Goal: Task Accomplishment & Management: Complete application form

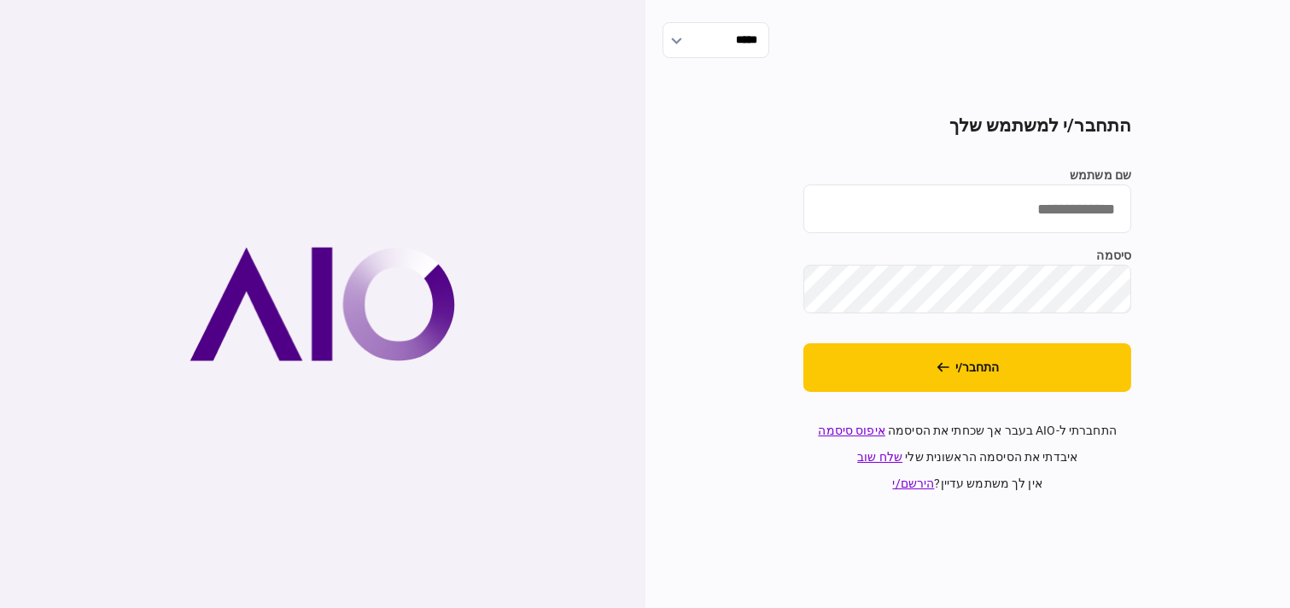
click at [943, 198] on input "שם משתמש" at bounding box center [967, 208] width 328 height 49
type input "*********"
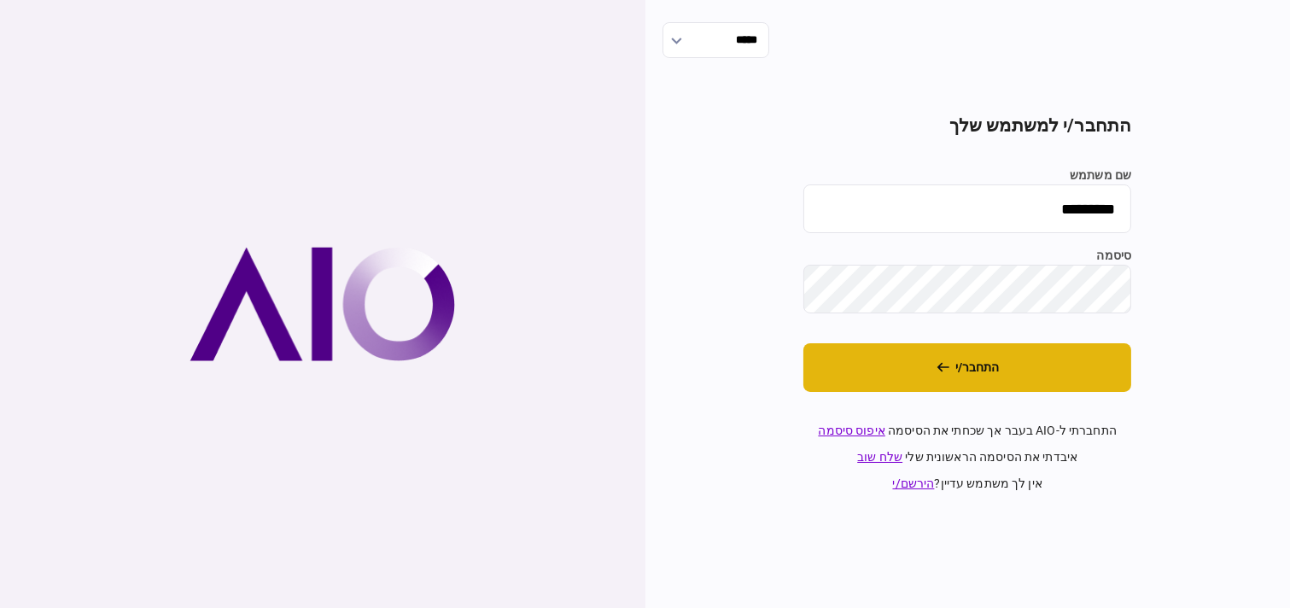
click at [1110, 376] on button "התחבר/י" at bounding box center [967, 367] width 328 height 49
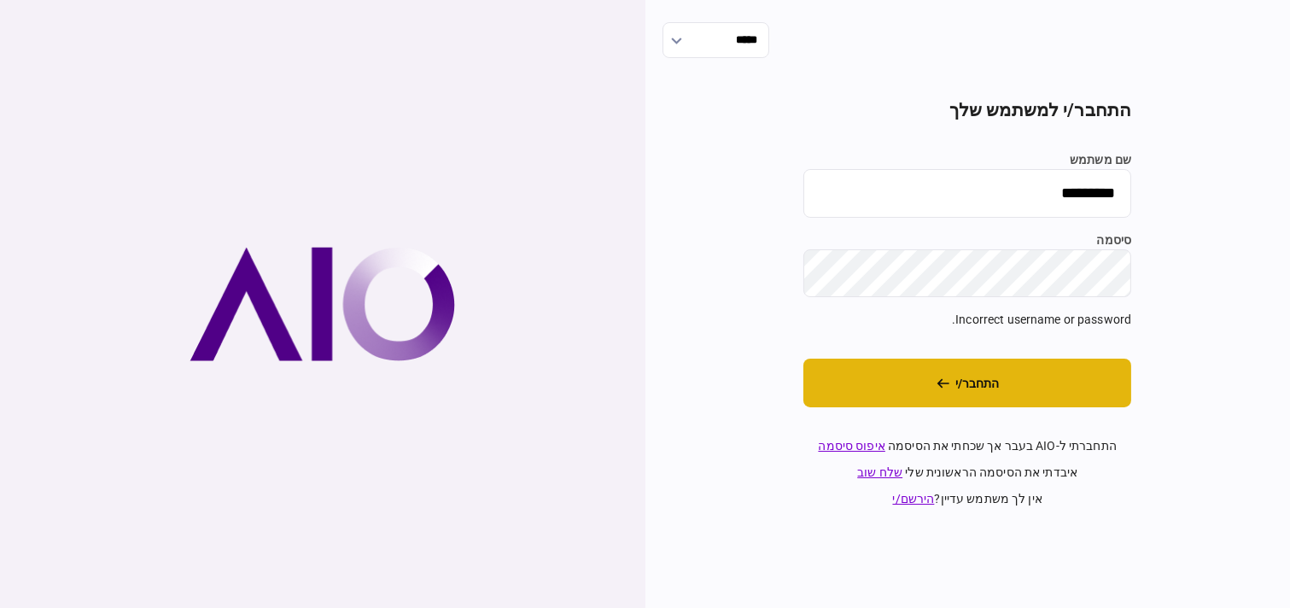
click at [1087, 393] on button "התחבר/י" at bounding box center [967, 382] width 328 height 49
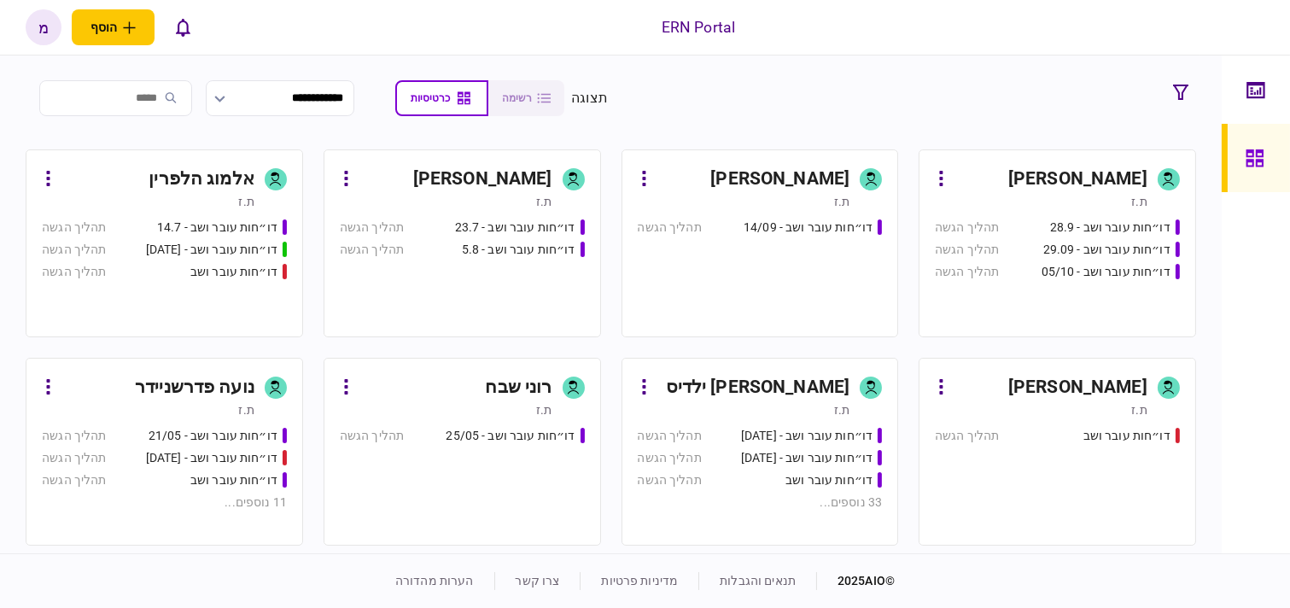
scroll to position [284, 0]
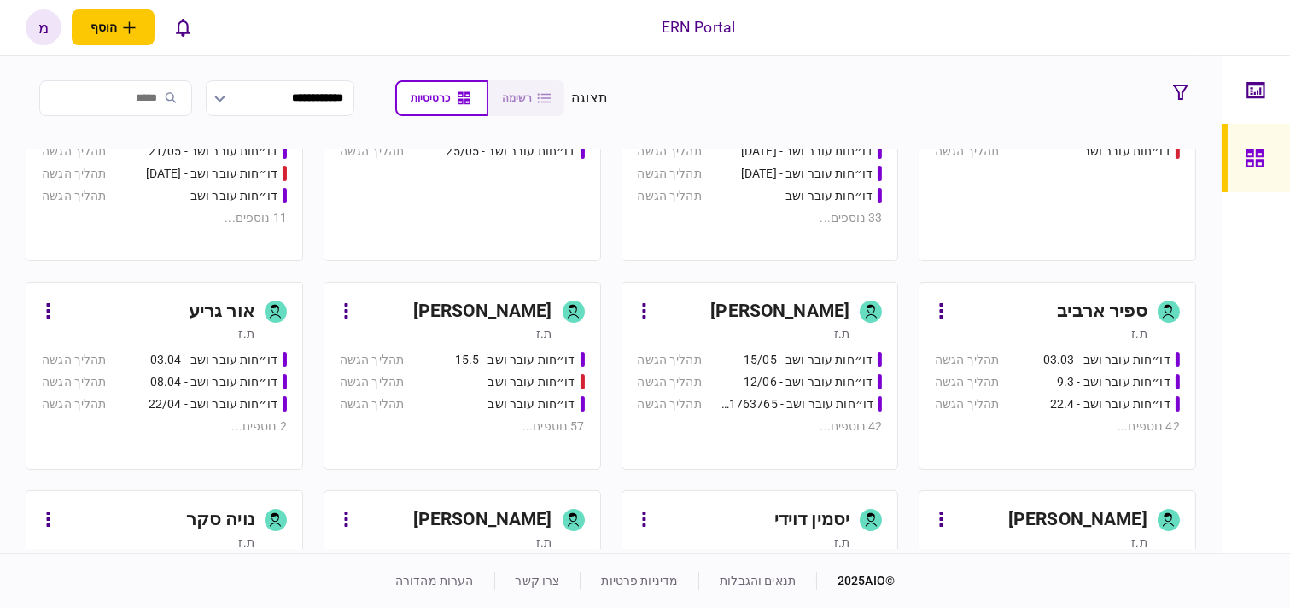
click at [747, 339] on div "ת.ז" at bounding box center [744, 333] width 213 height 17
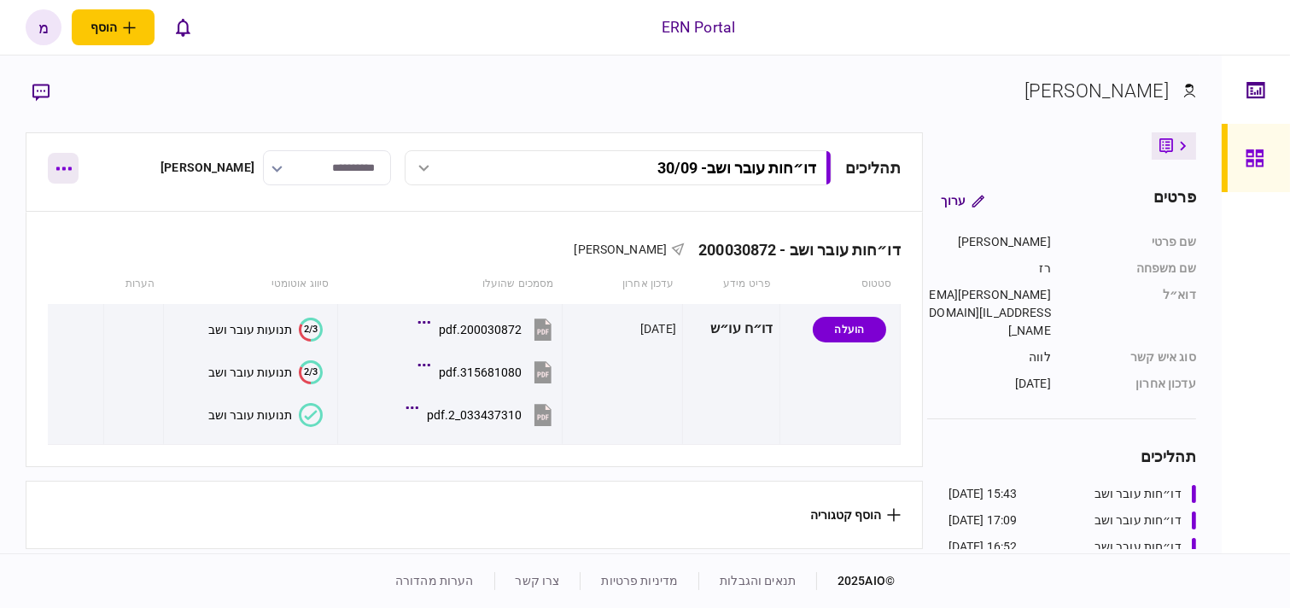
click at [71, 160] on button "button" at bounding box center [63, 168] width 31 height 31
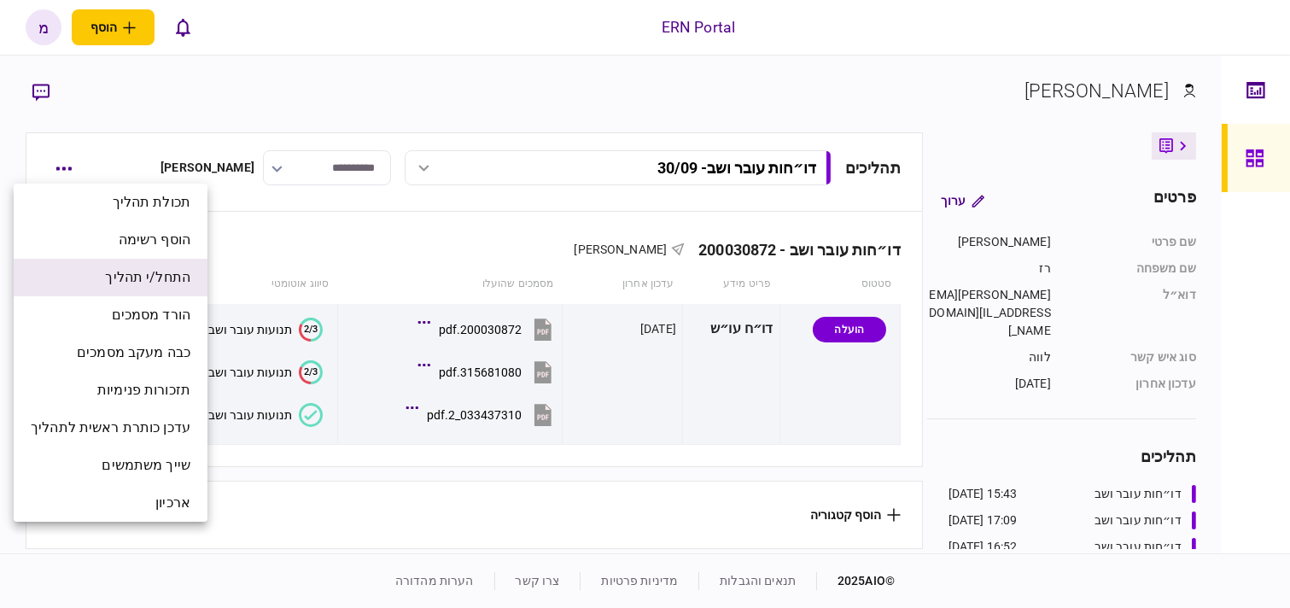
click at [121, 276] on span "התחל/י תהליך" at bounding box center [147, 277] width 85 height 20
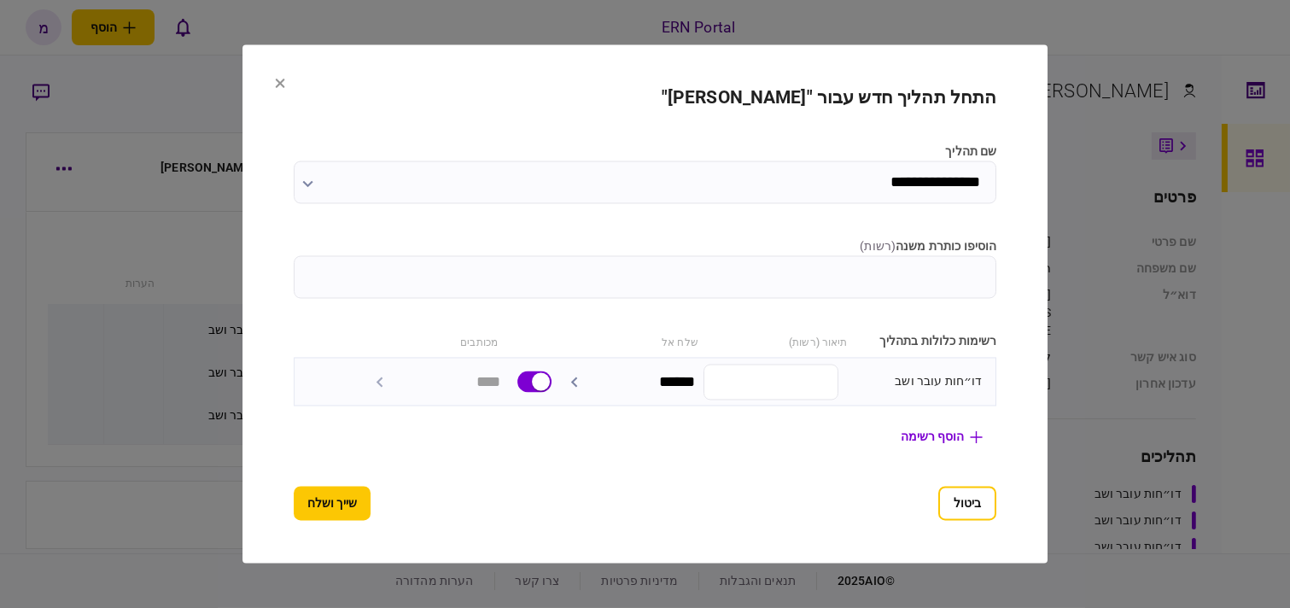
click at [869, 278] on input "הוסיפו כותרת משנה ( רשות )" at bounding box center [645, 277] width 703 height 43
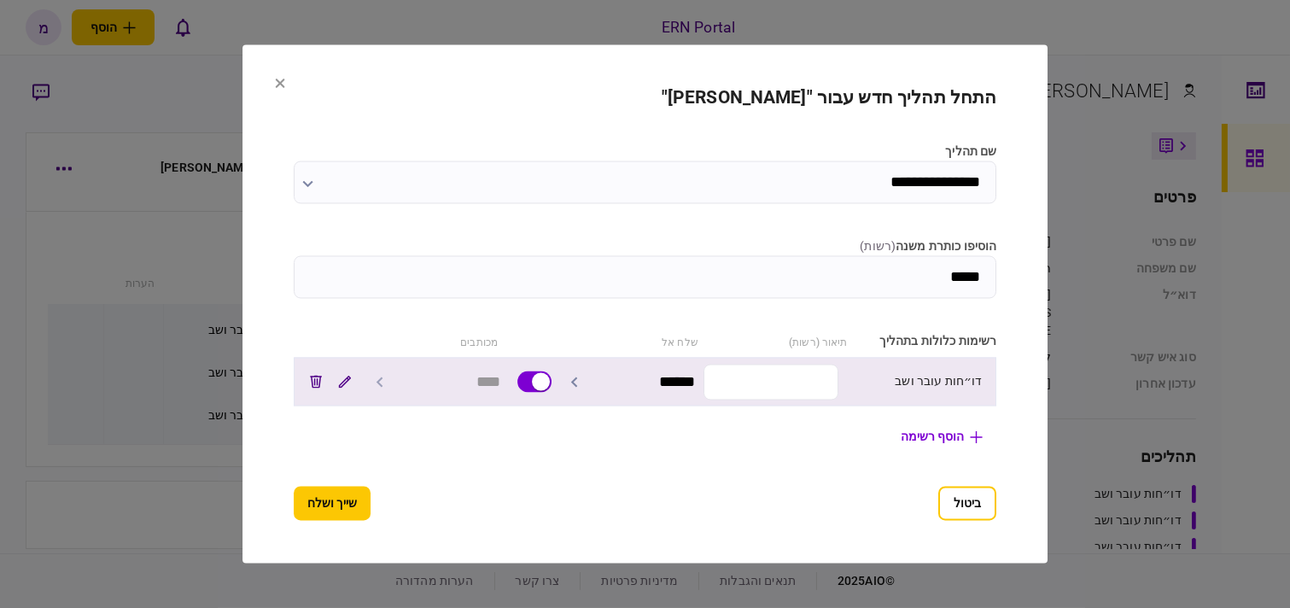
type input "*****"
click at [795, 384] on input "text" at bounding box center [770, 382] width 135 height 36
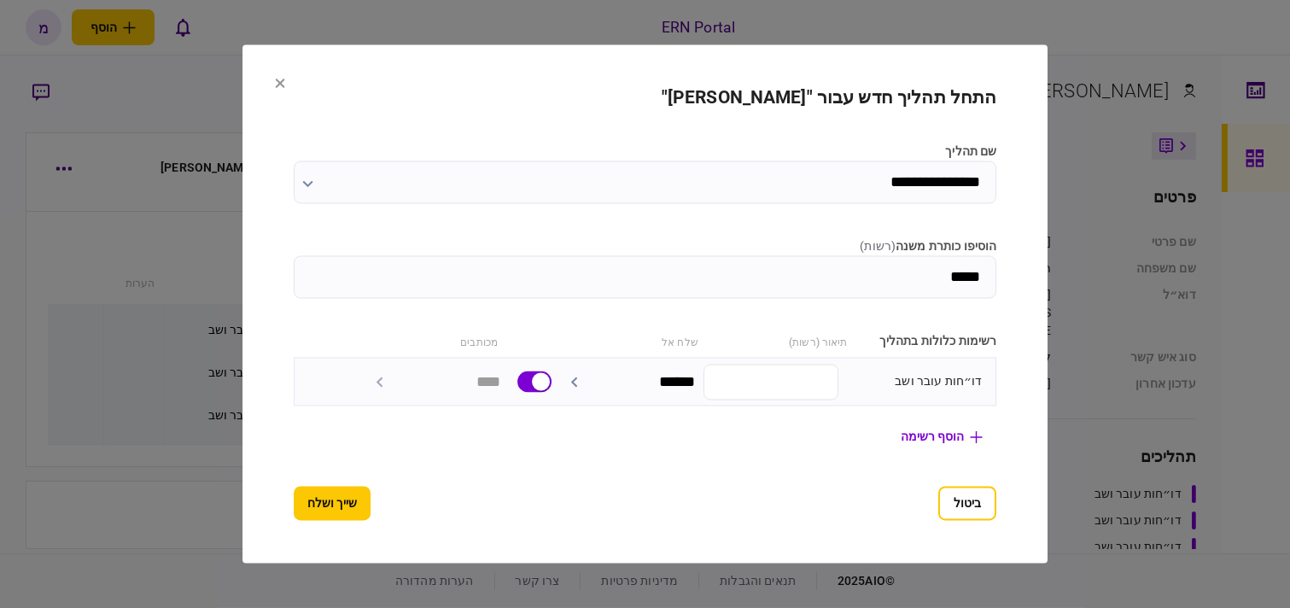
paste input "*********"
type input "*********"
click at [294, 510] on button "שייך ושלח" at bounding box center [332, 504] width 77 height 34
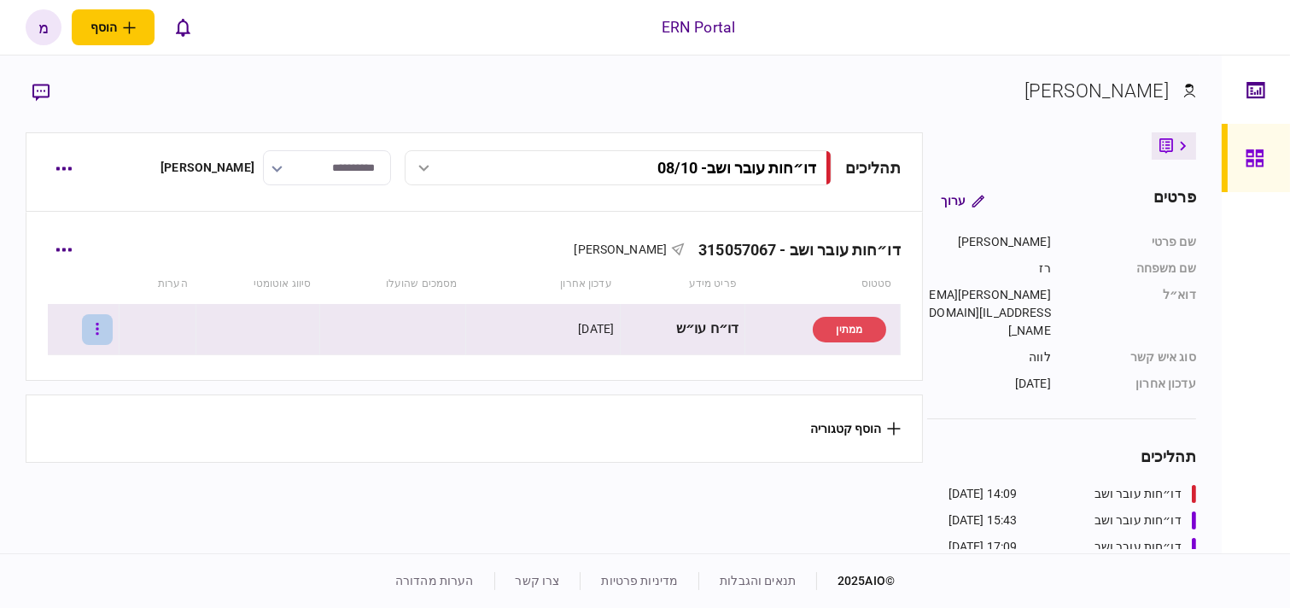
click at [113, 328] on button "button" at bounding box center [97, 329] width 31 height 31
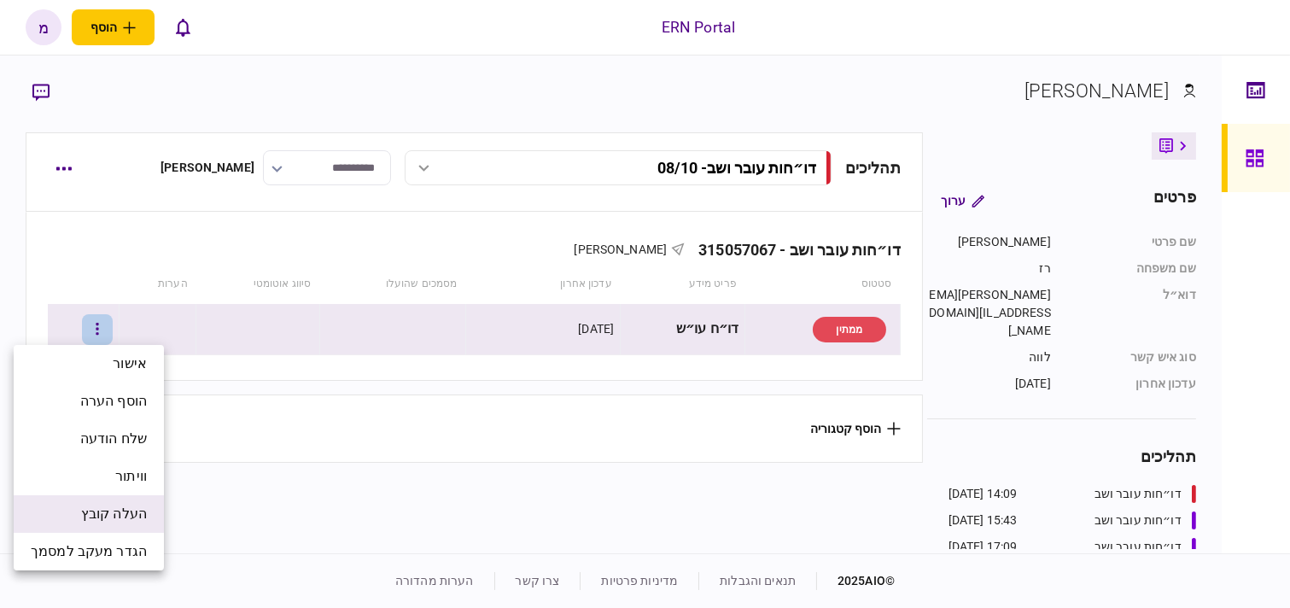
click at [104, 507] on span "העלה קובץ" at bounding box center [114, 514] width 66 height 20
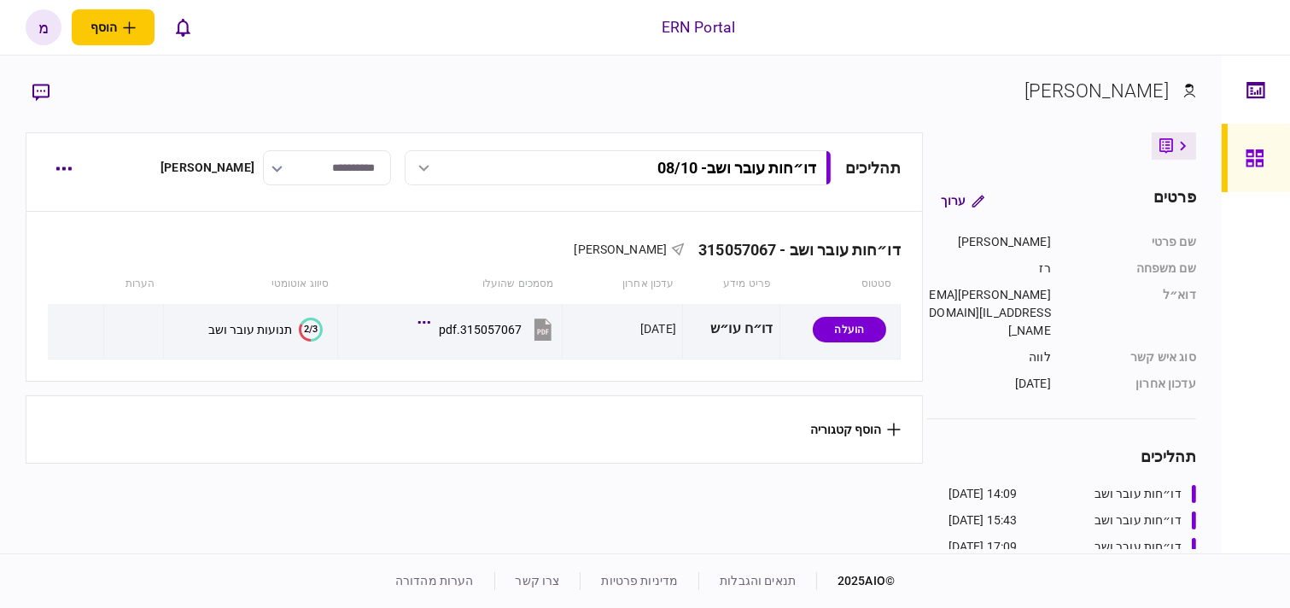
click at [320, 322] on icon "2/3" at bounding box center [311, 330] width 24 height 24
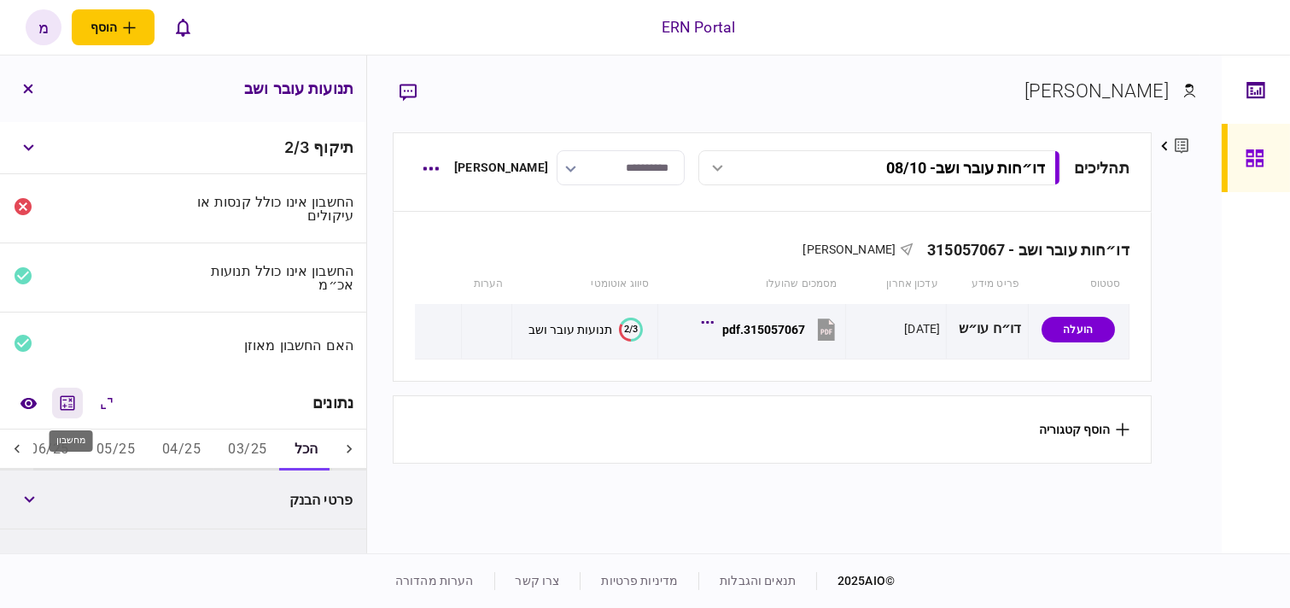
click at [63, 410] on icon "מחשבון" at bounding box center [67, 403] width 20 height 20
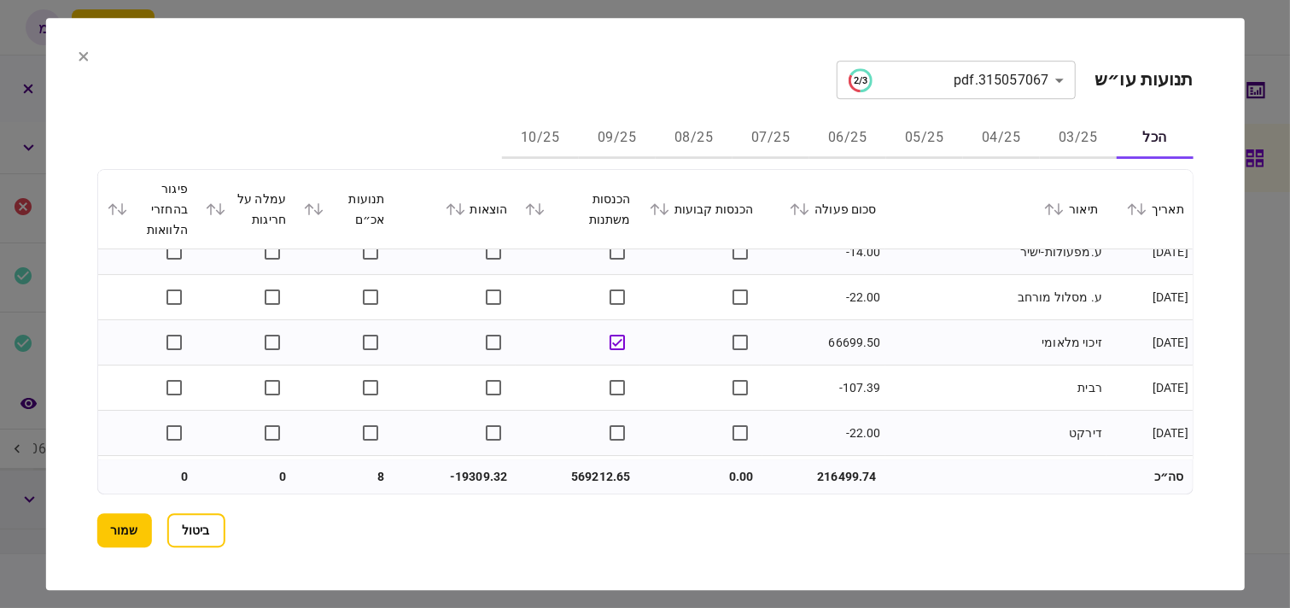
scroll to position [22292, 0]
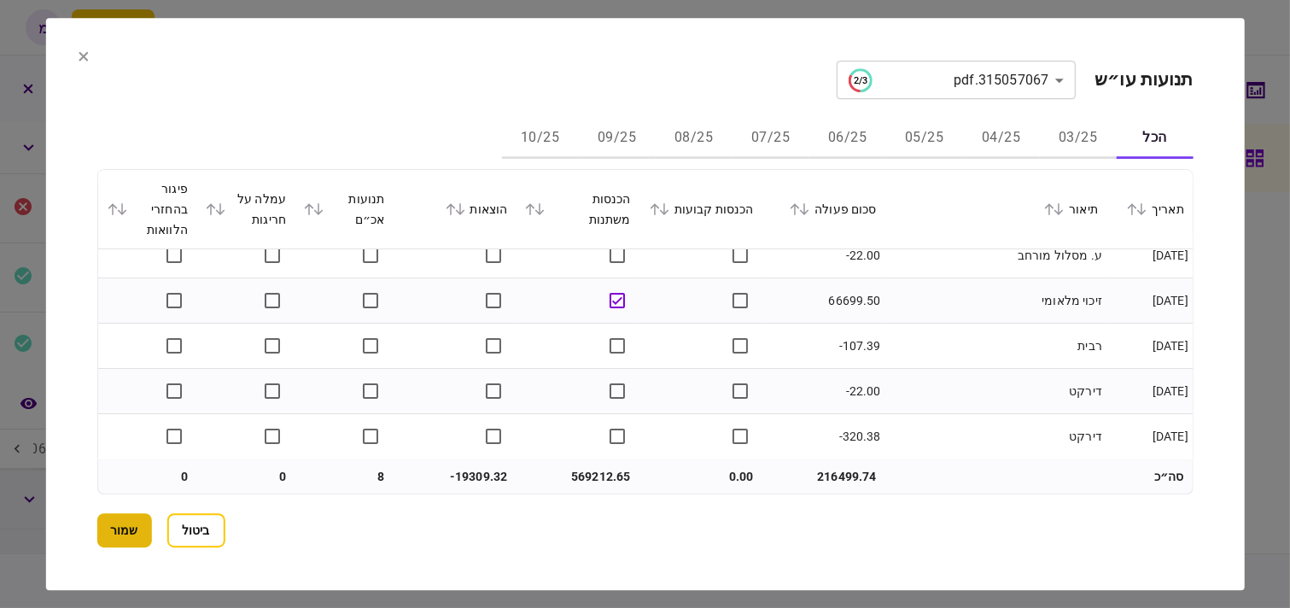
click at [121, 541] on button "שמור" at bounding box center [123, 530] width 55 height 34
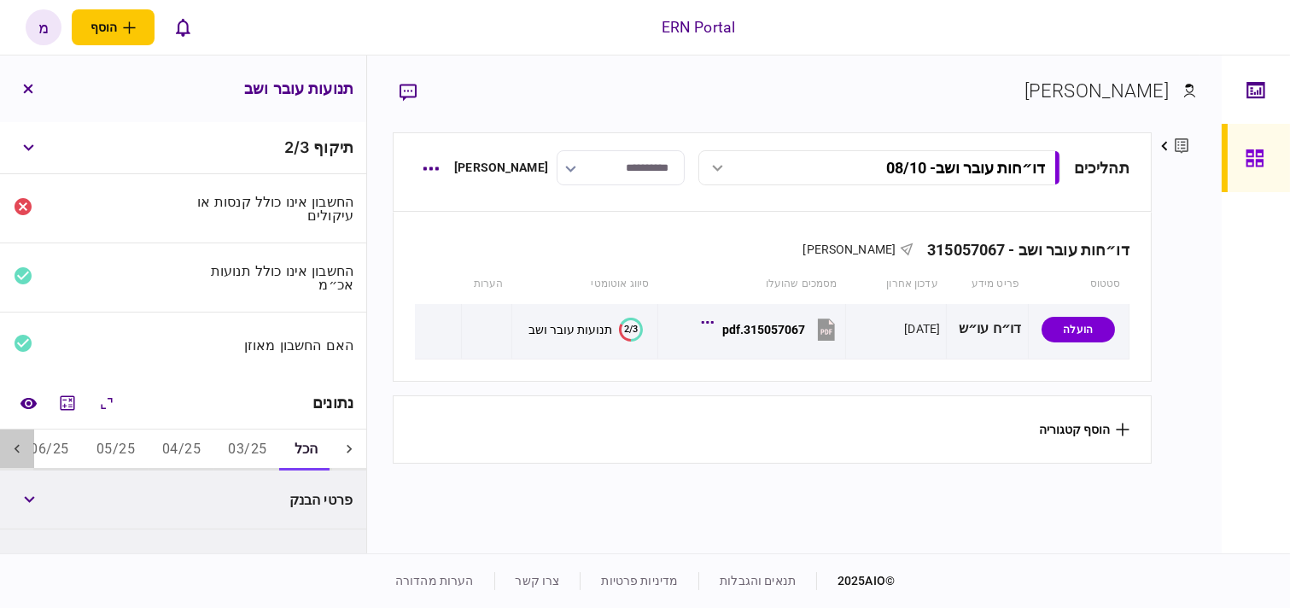
click at [23, 449] on icon at bounding box center [17, 448] width 17 height 17
click at [227, 448] on button "07/25" at bounding box center [228, 449] width 66 height 41
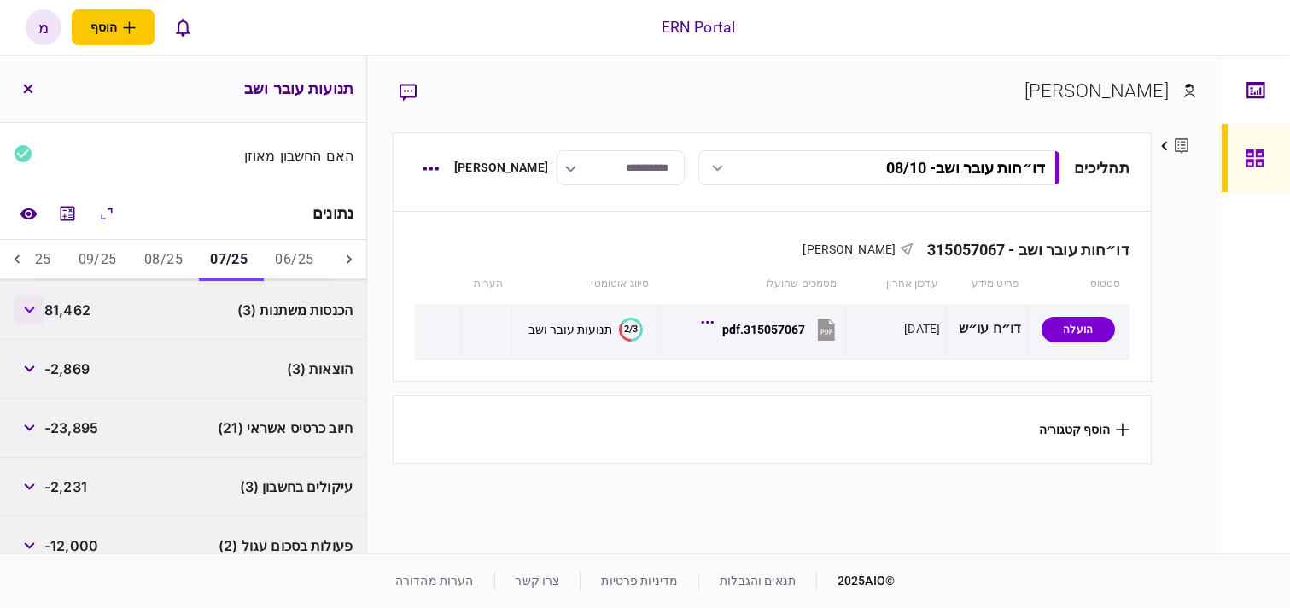
click at [28, 313] on button "button" at bounding box center [29, 309] width 31 height 31
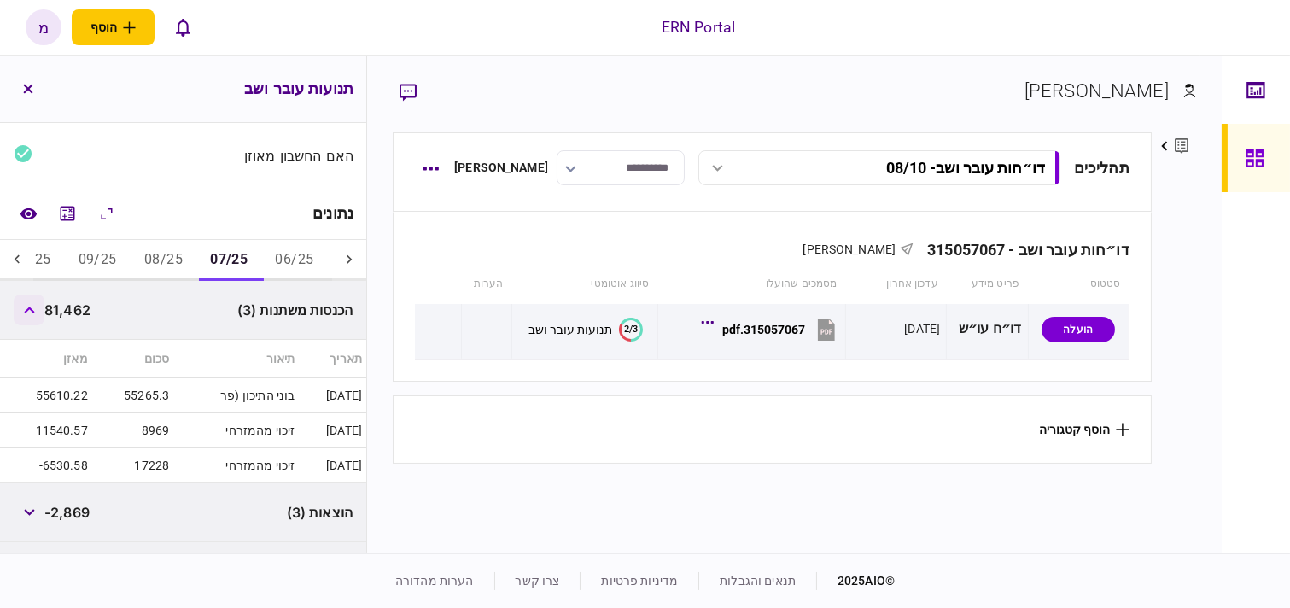
click at [28, 313] on button "button" at bounding box center [29, 309] width 31 height 31
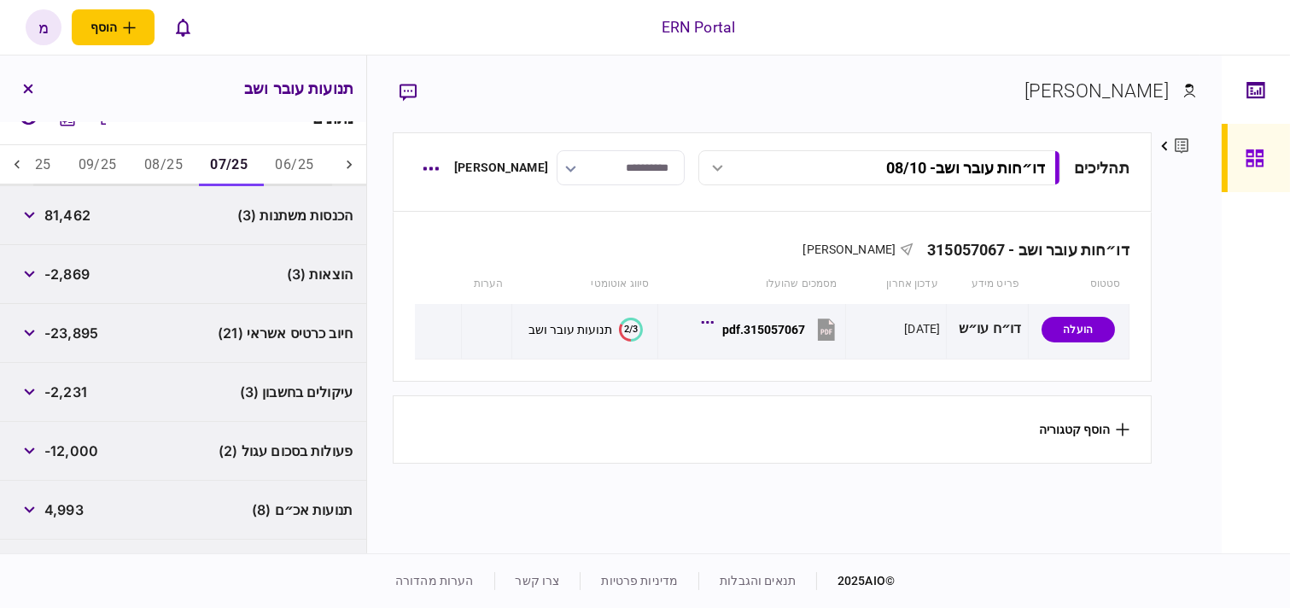
scroll to position [379, 0]
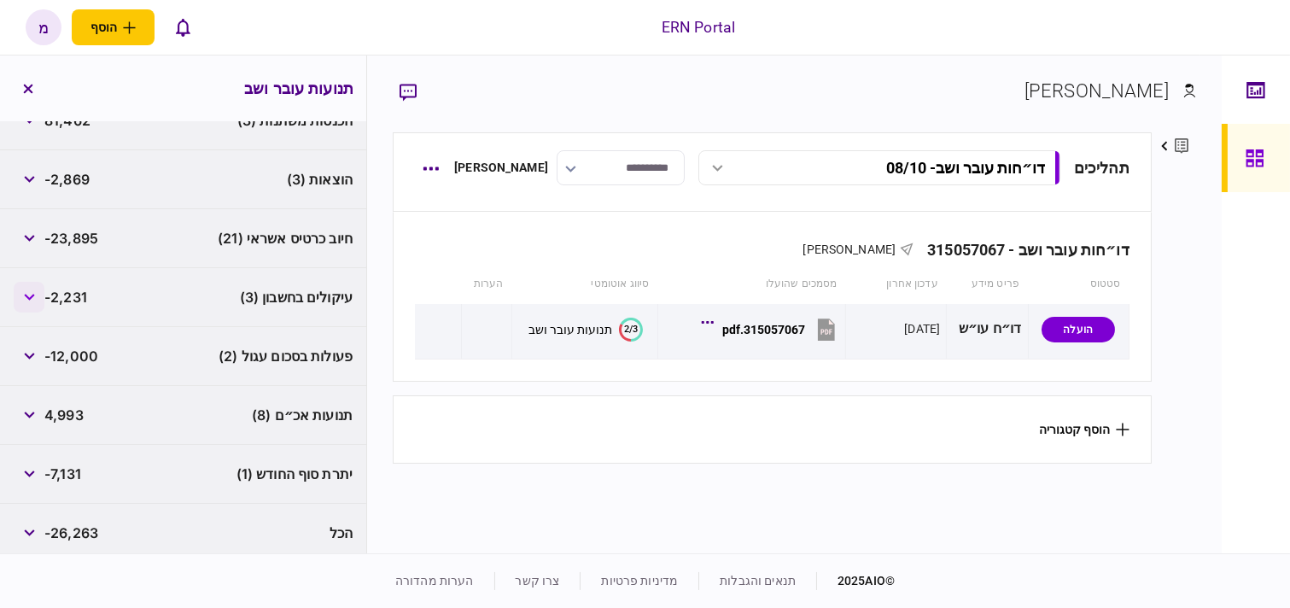
click at [27, 294] on icon "button" at bounding box center [29, 297] width 11 height 7
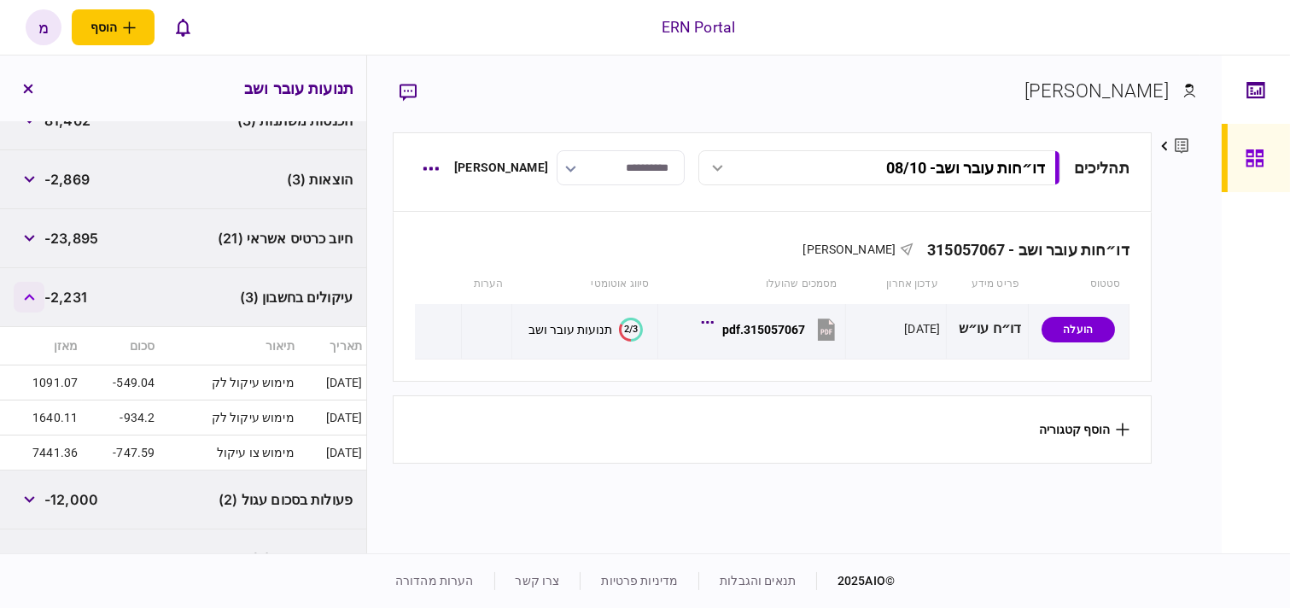
click at [27, 294] on icon "button" at bounding box center [29, 297] width 11 height 7
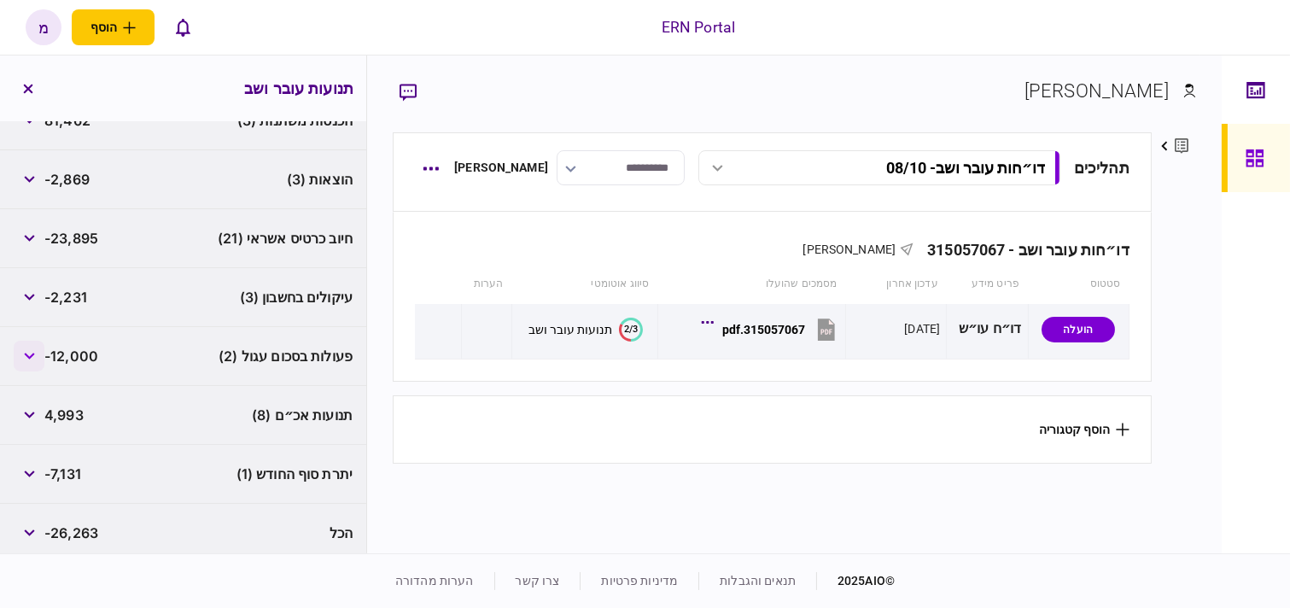
click at [29, 348] on button "button" at bounding box center [29, 356] width 31 height 31
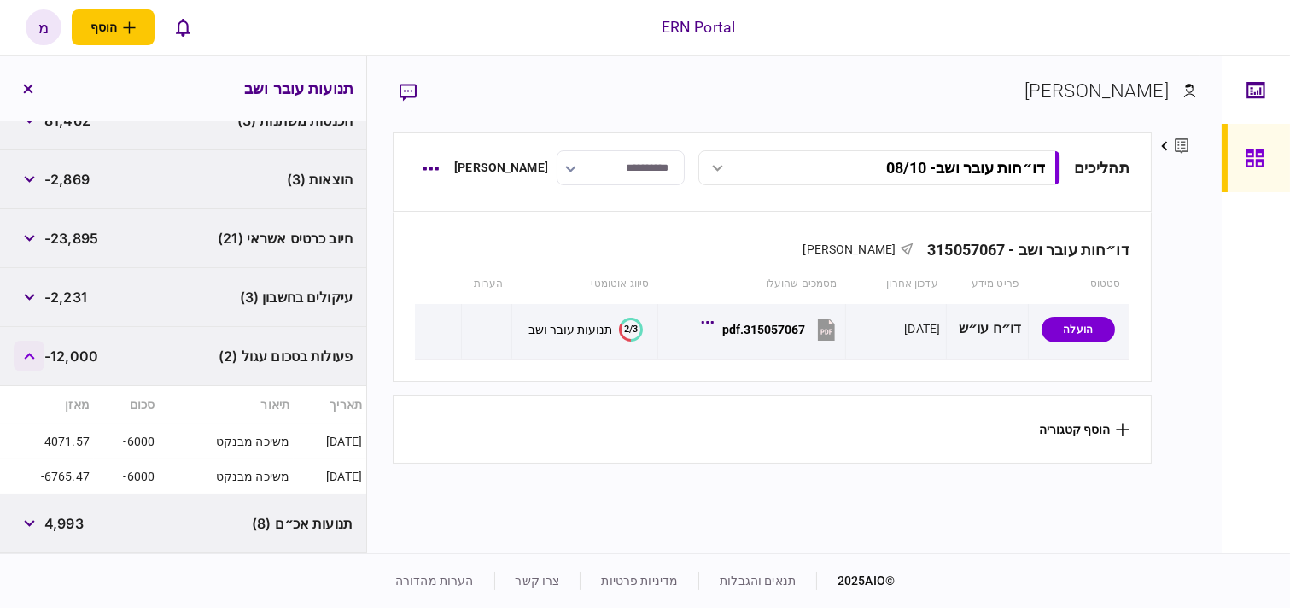
click at [29, 348] on button "button" at bounding box center [29, 356] width 31 height 31
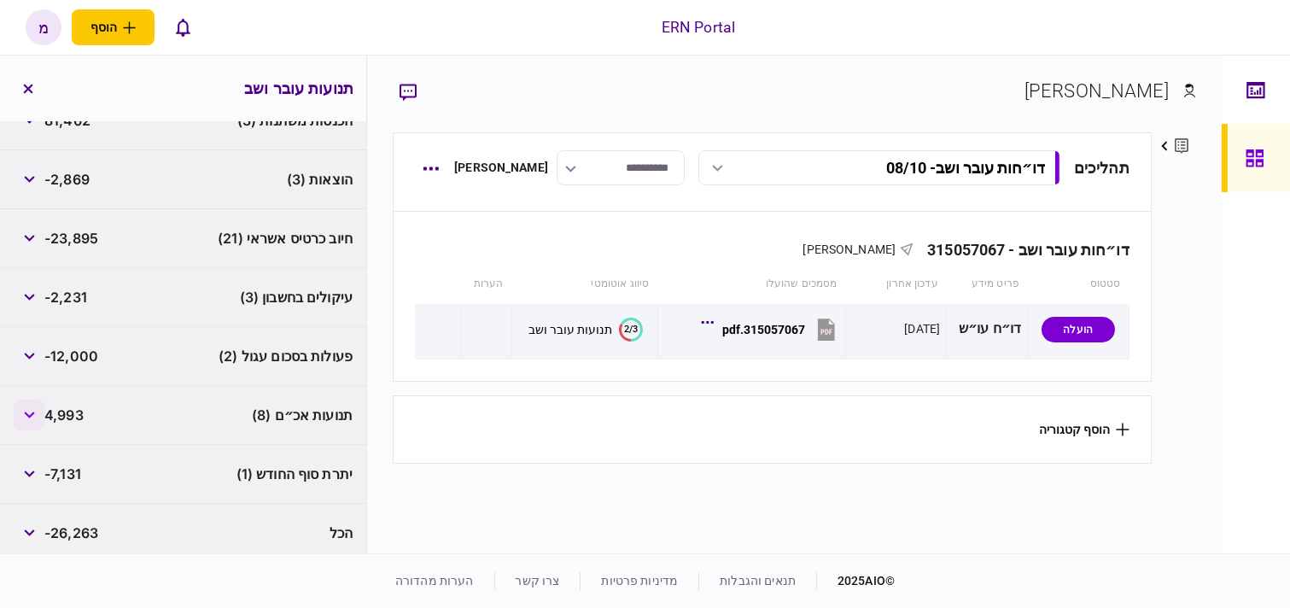
click at [36, 423] on button "button" at bounding box center [29, 414] width 31 height 31
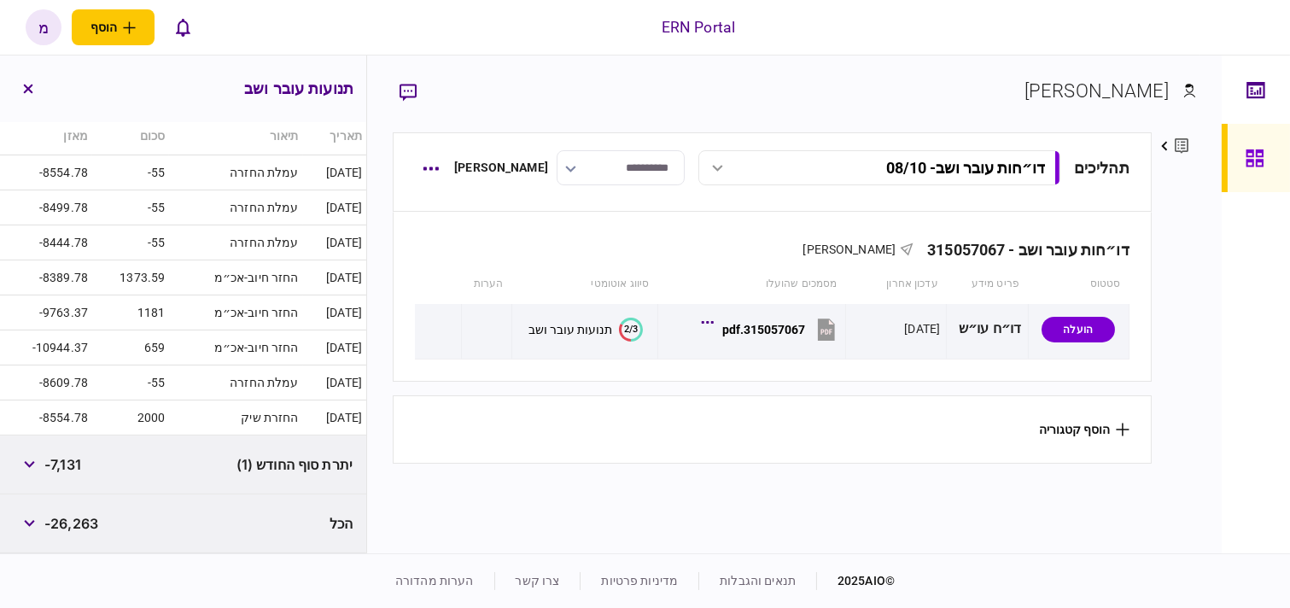
scroll to position [517, 0]
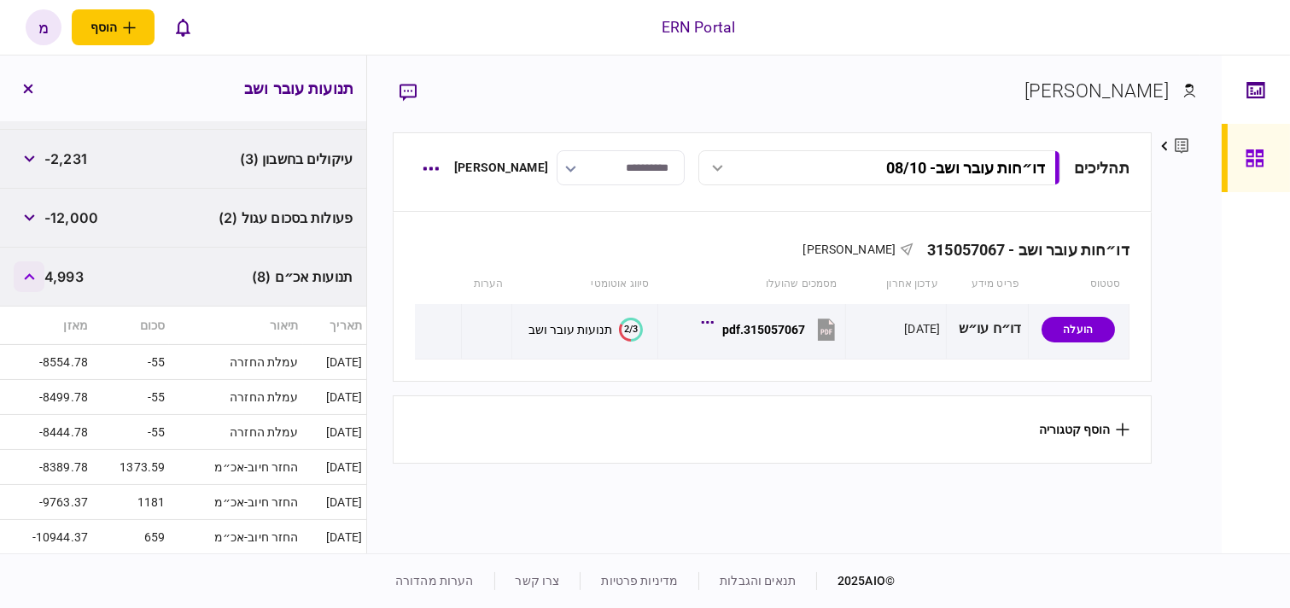
click at [32, 273] on icon "button" at bounding box center [29, 276] width 11 height 7
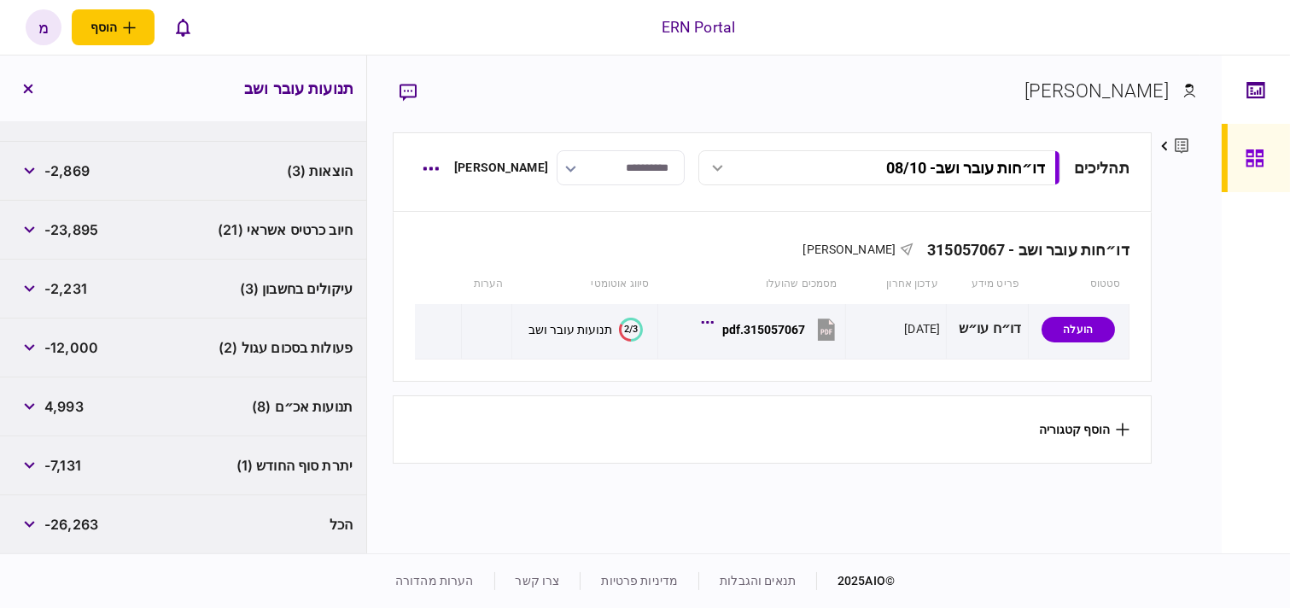
scroll to position [198, 0]
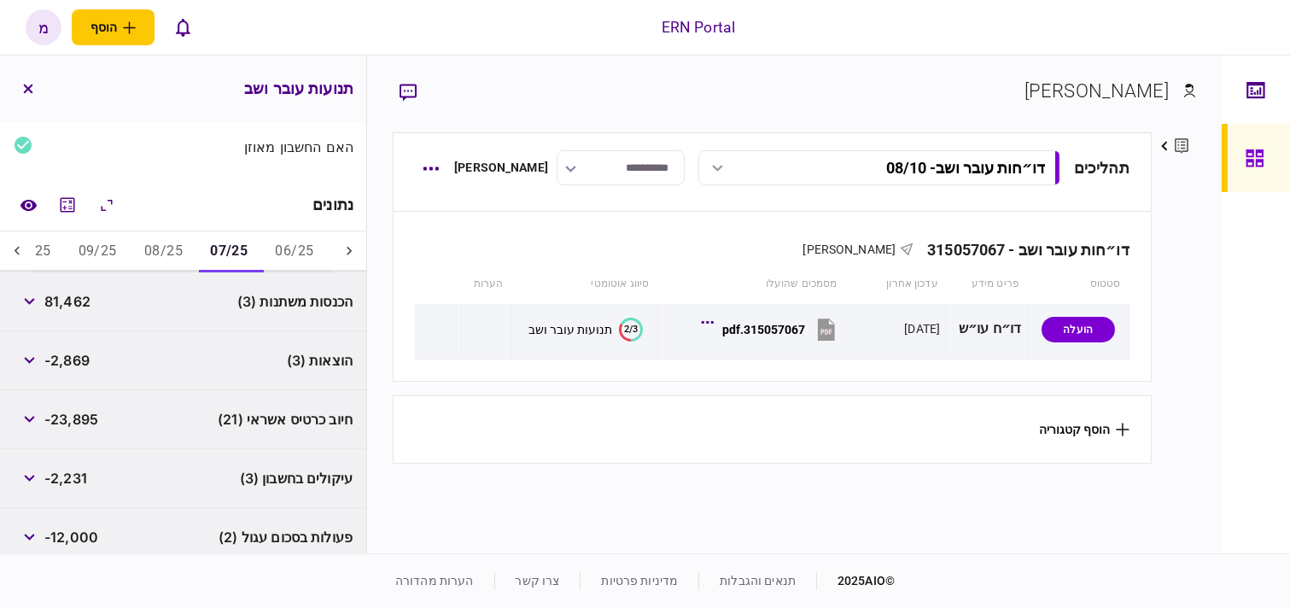
click at [179, 248] on button "08/25" at bounding box center [164, 251] width 66 height 41
click at [37, 306] on button "button" at bounding box center [29, 301] width 31 height 31
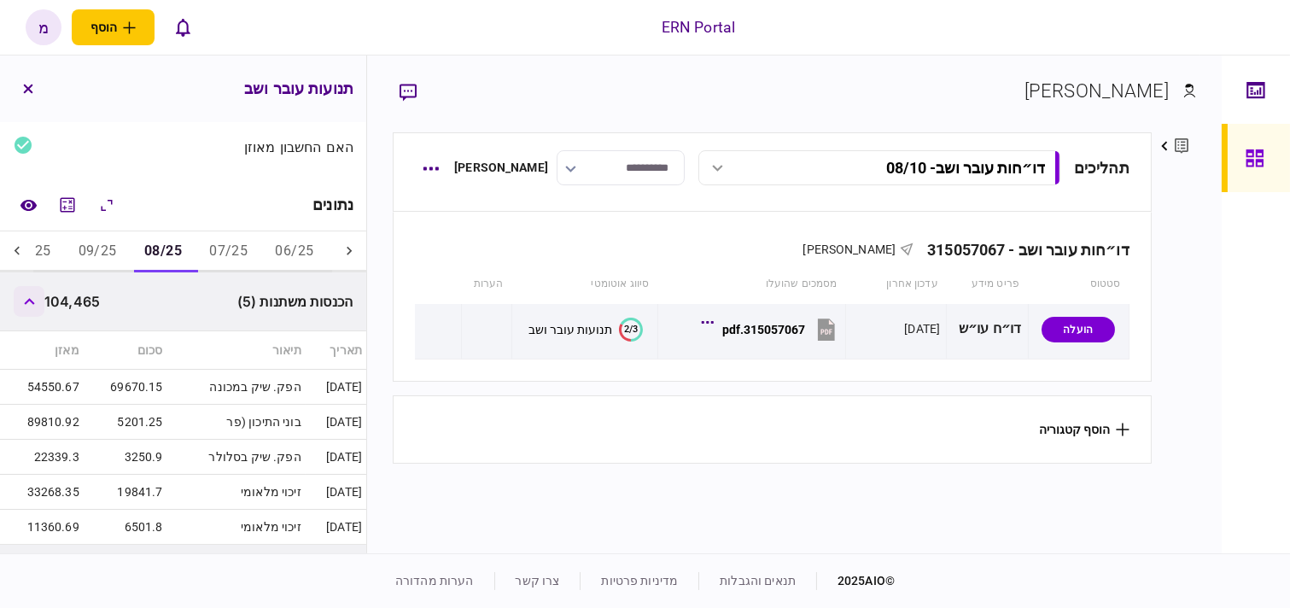
click at [32, 306] on button "button" at bounding box center [29, 301] width 31 height 31
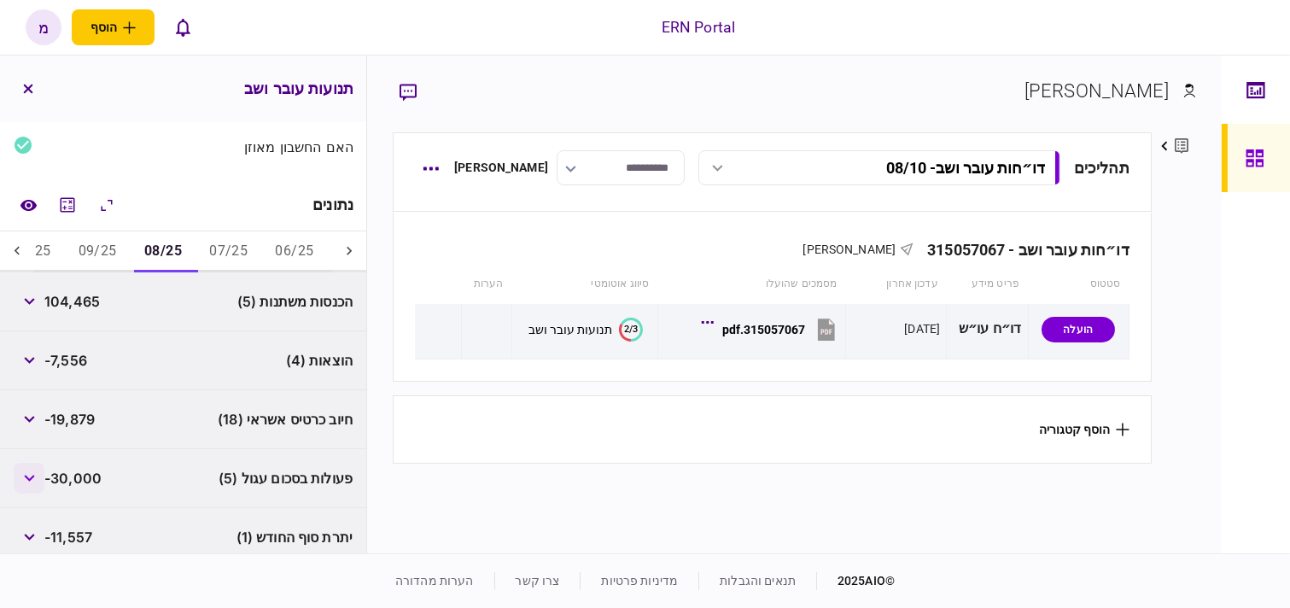
click at [37, 472] on button "button" at bounding box center [29, 478] width 31 height 31
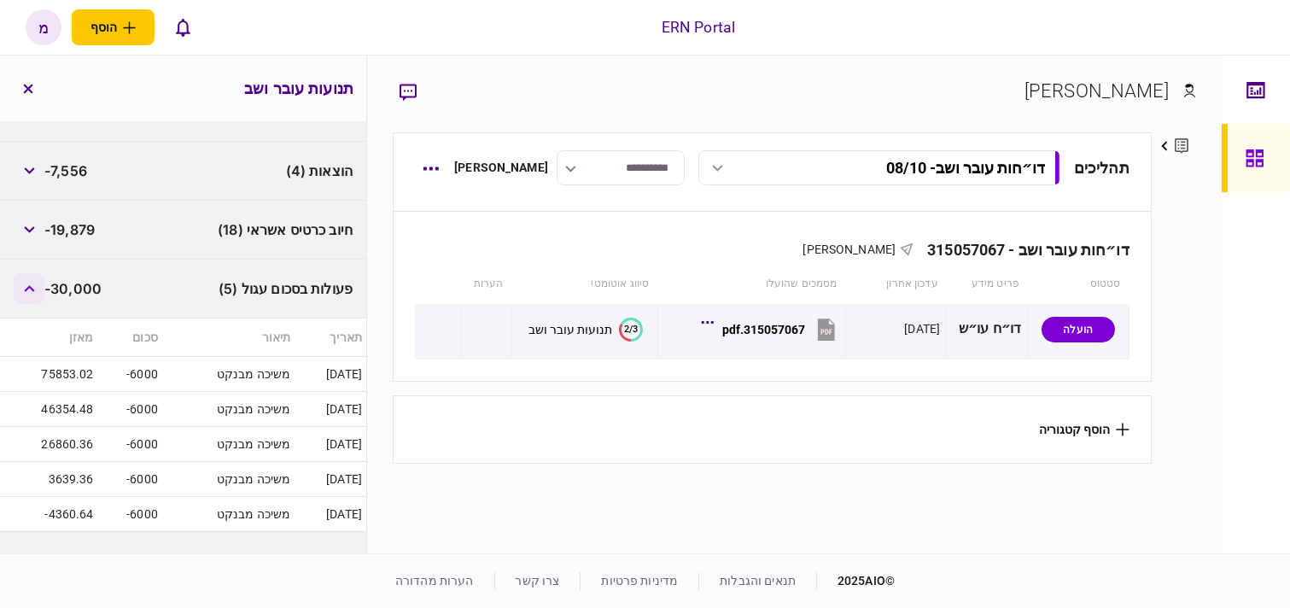
scroll to position [482, 0]
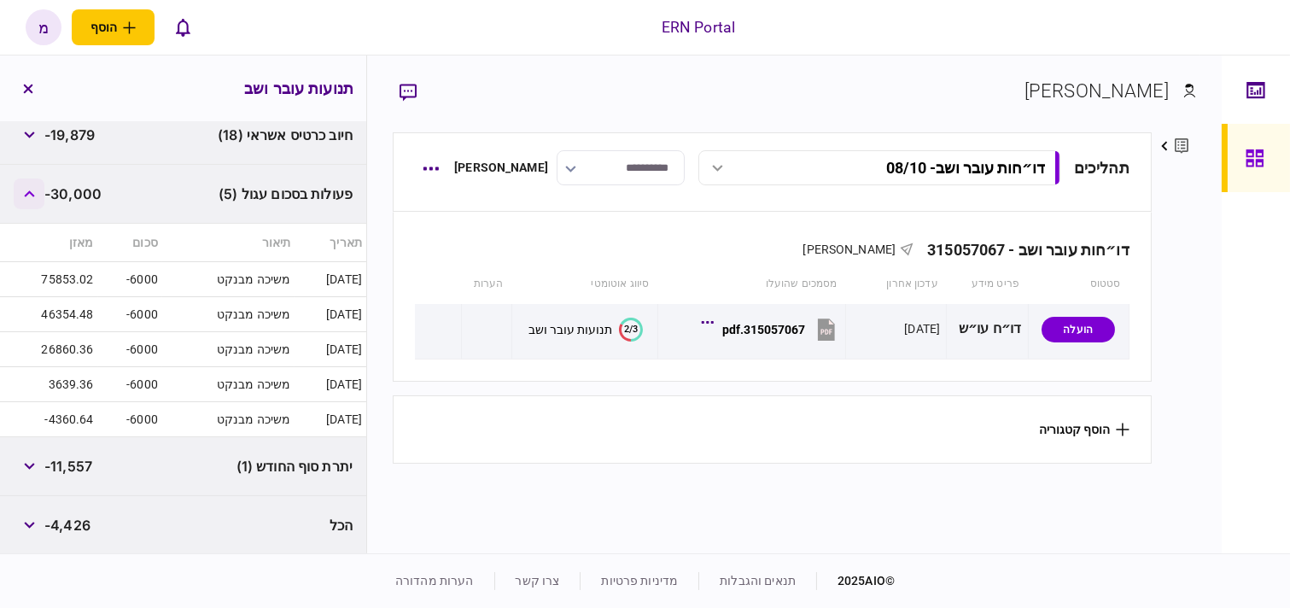
click at [29, 190] on icon "button" at bounding box center [29, 193] width 11 height 7
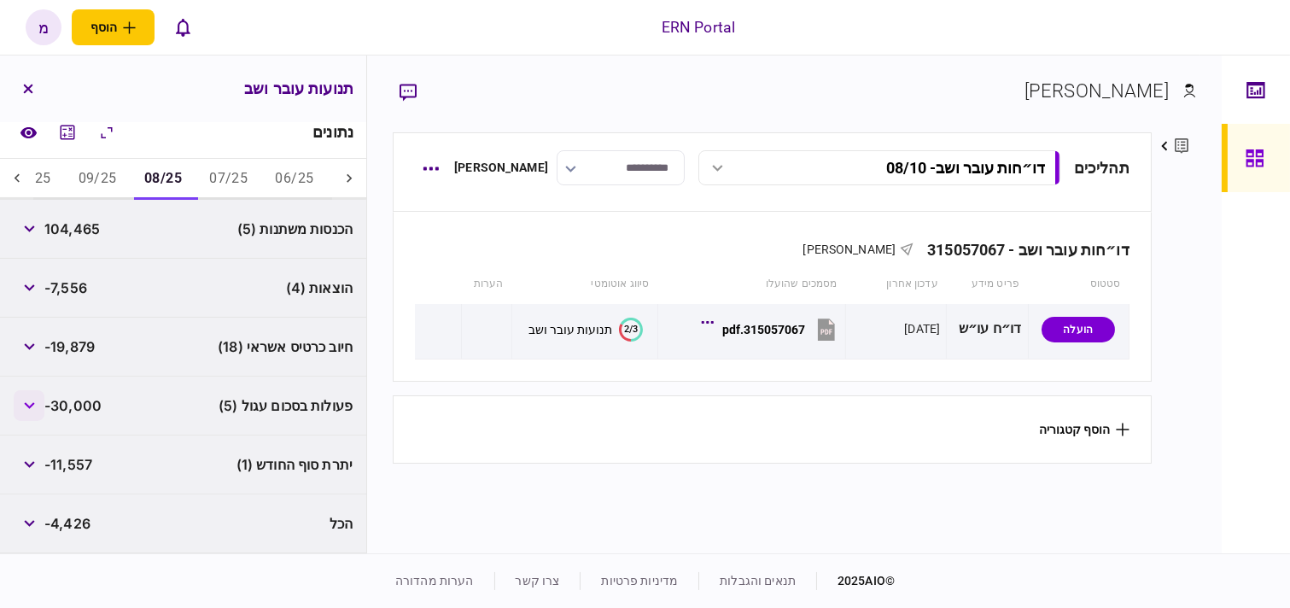
scroll to position [270, 0]
click at [118, 180] on button "09/25" at bounding box center [98, 180] width 66 height 41
click at [29, 405] on icon "button" at bounding box center [29, 406] width 10 height 7
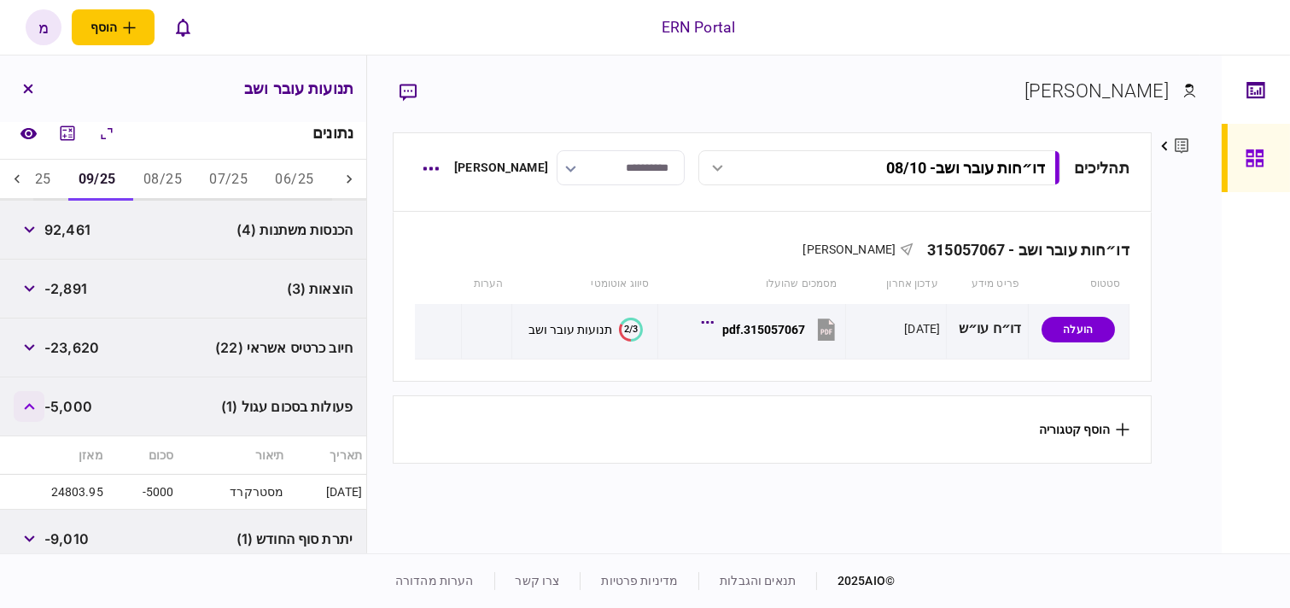
click at [29, 405] on icon "button" at bounding box center [29, 406] width 11 height 7
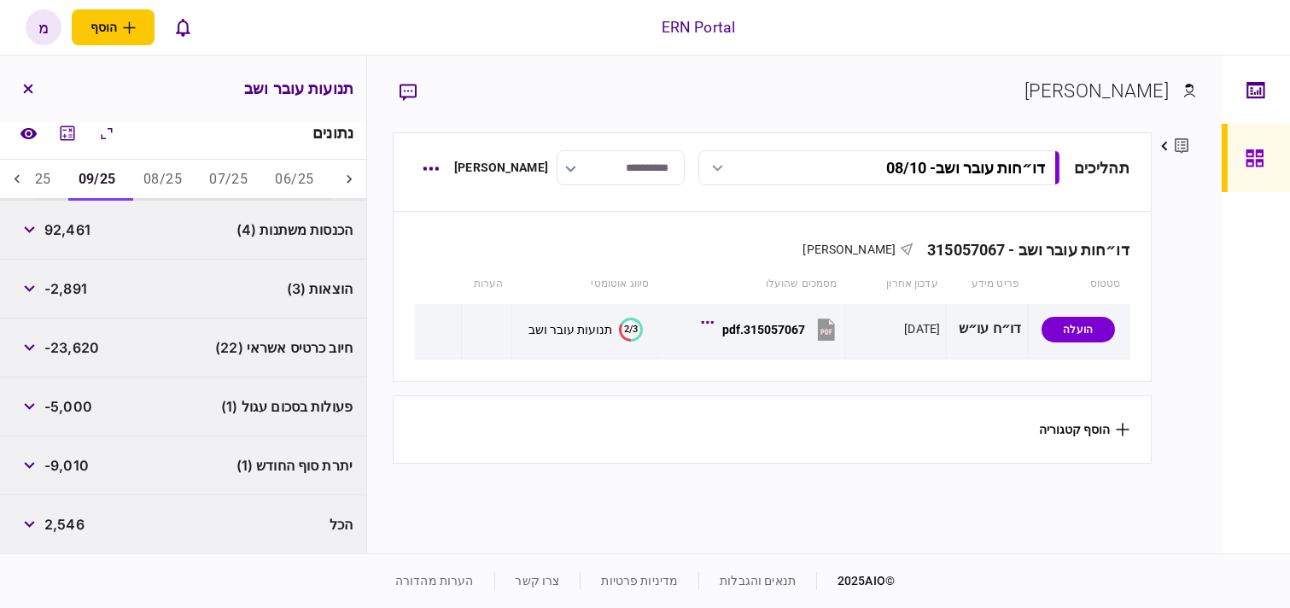
click at [191, 273] on div "הוצאות (3) -2,891" at bounding box center [183, 288] width 366 height 59
click at [40, 280] on button "button" at bounding box center [29, 288] width 31 height 31
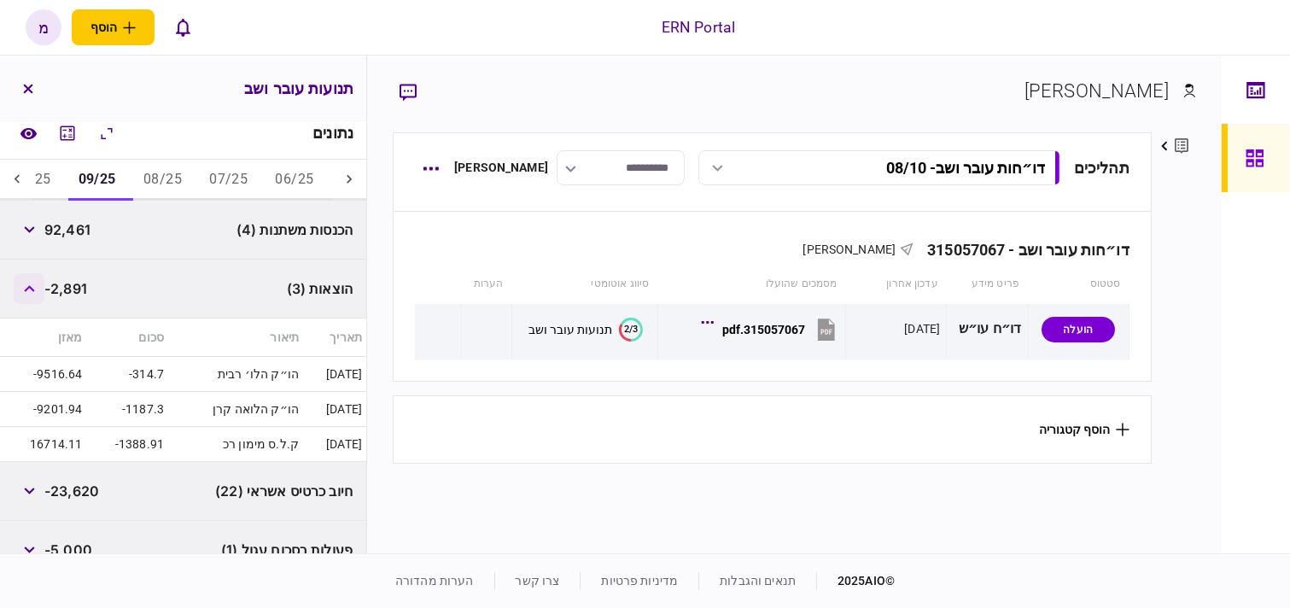
click at [35, 280] on button "button" at bounding box center [29, 288] width 31 height 31
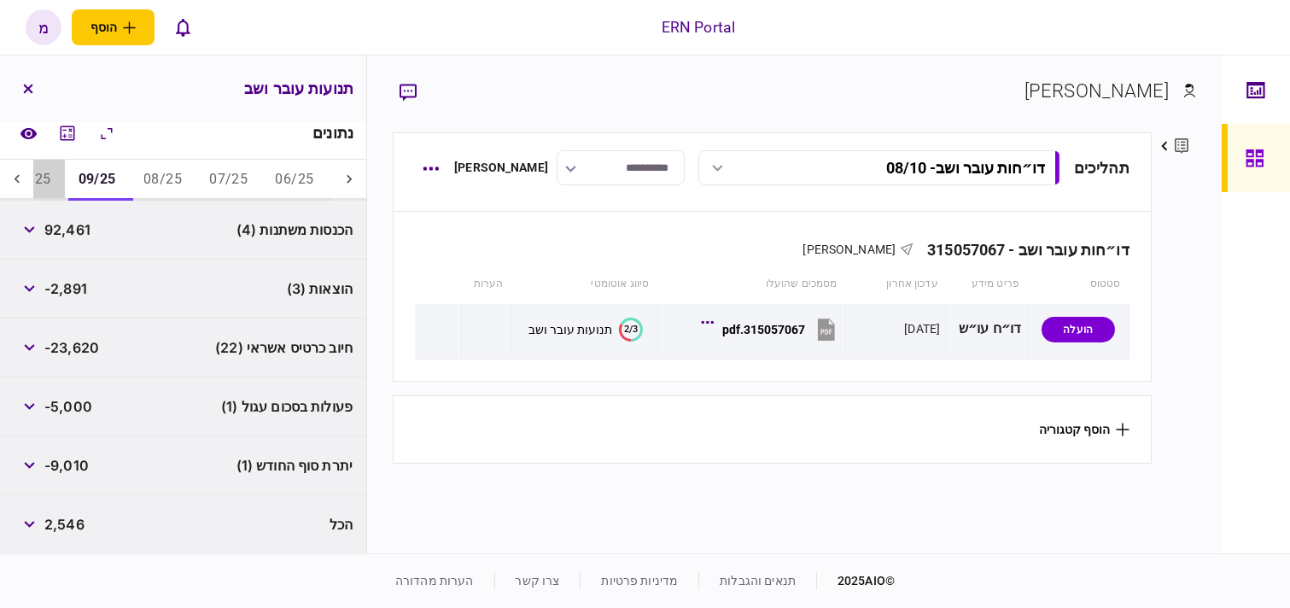
click at [48, 174] on button "10/25" at bounding box center [31, 180] width 66 height 41
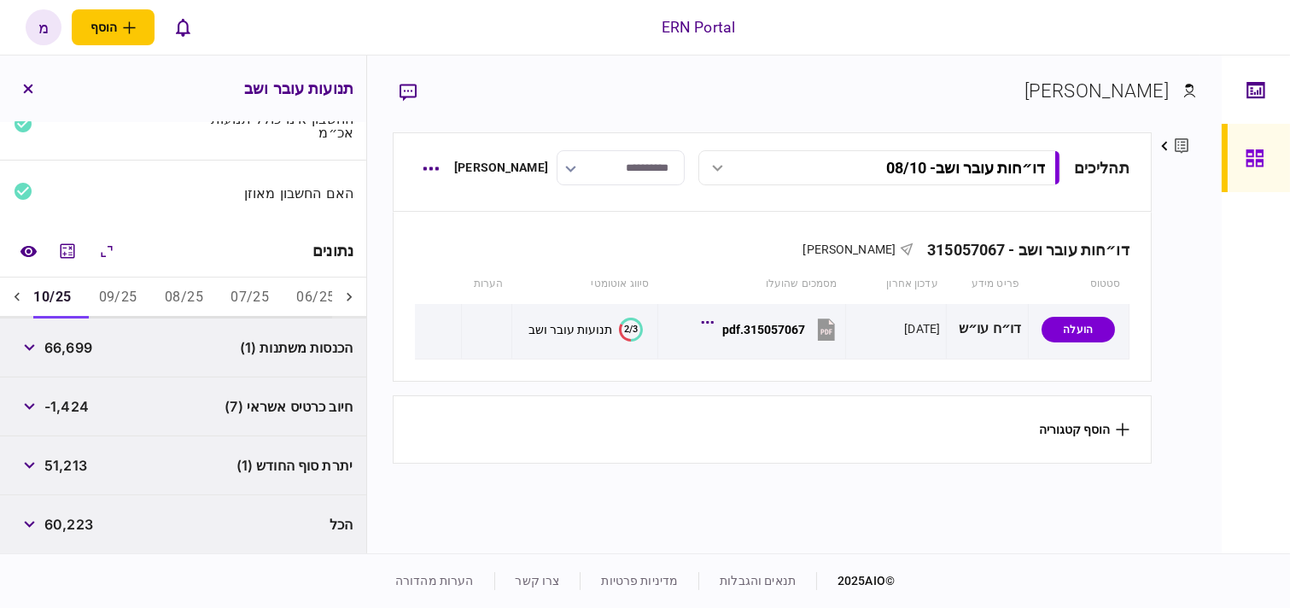
scroll to position [0, -275]
